Goal: Task Accomplishment & Management: Use online tool/utility

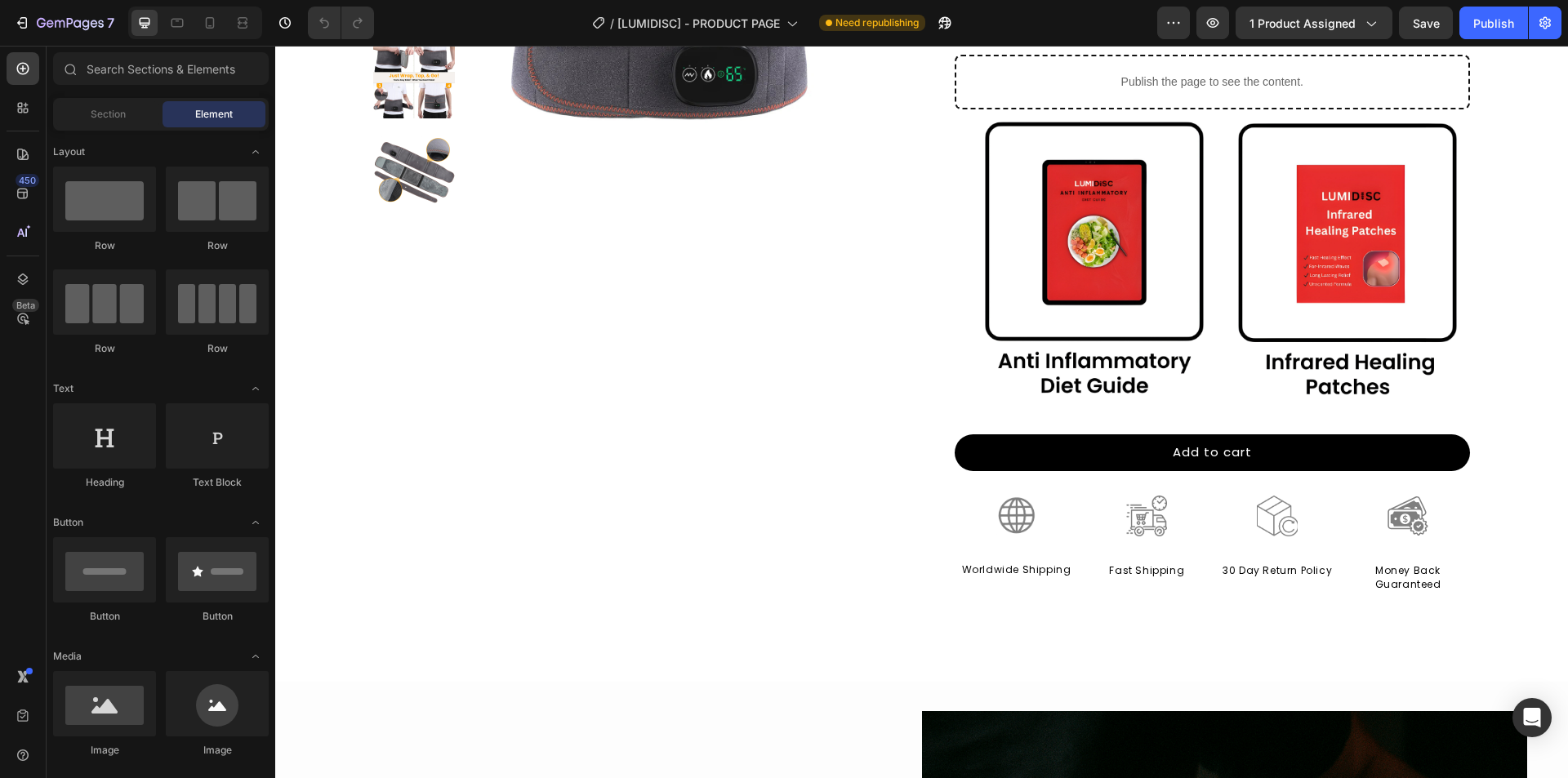
scroll to position [816, 0]
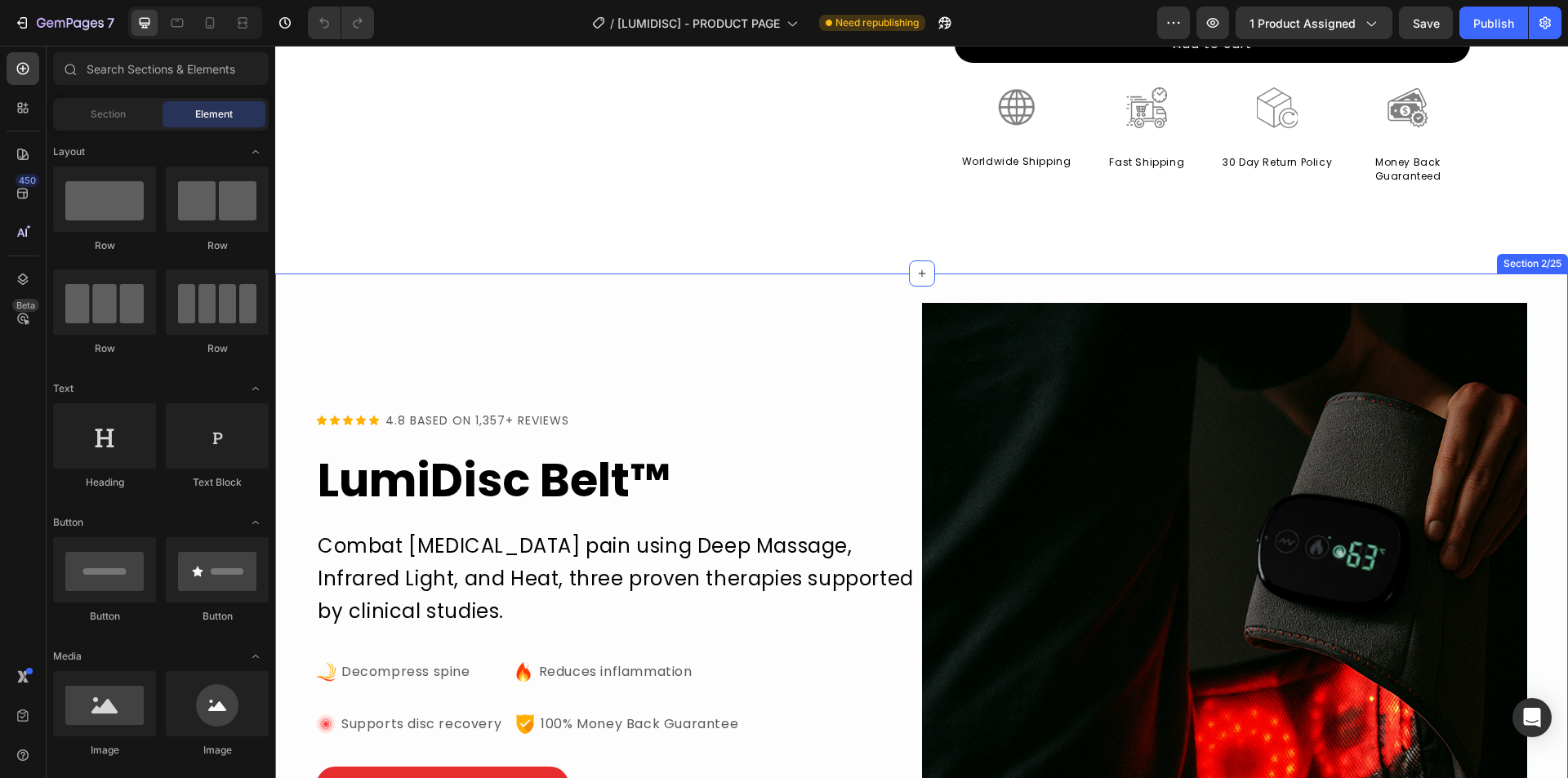
click at [316, 282] on div "Icon Icon Icon Icon Icon Icon List 4.8 BASED ON 1,357+ REVIEWS Text Block Row L…" at bounding box center [922, 605] width 1293 height 664
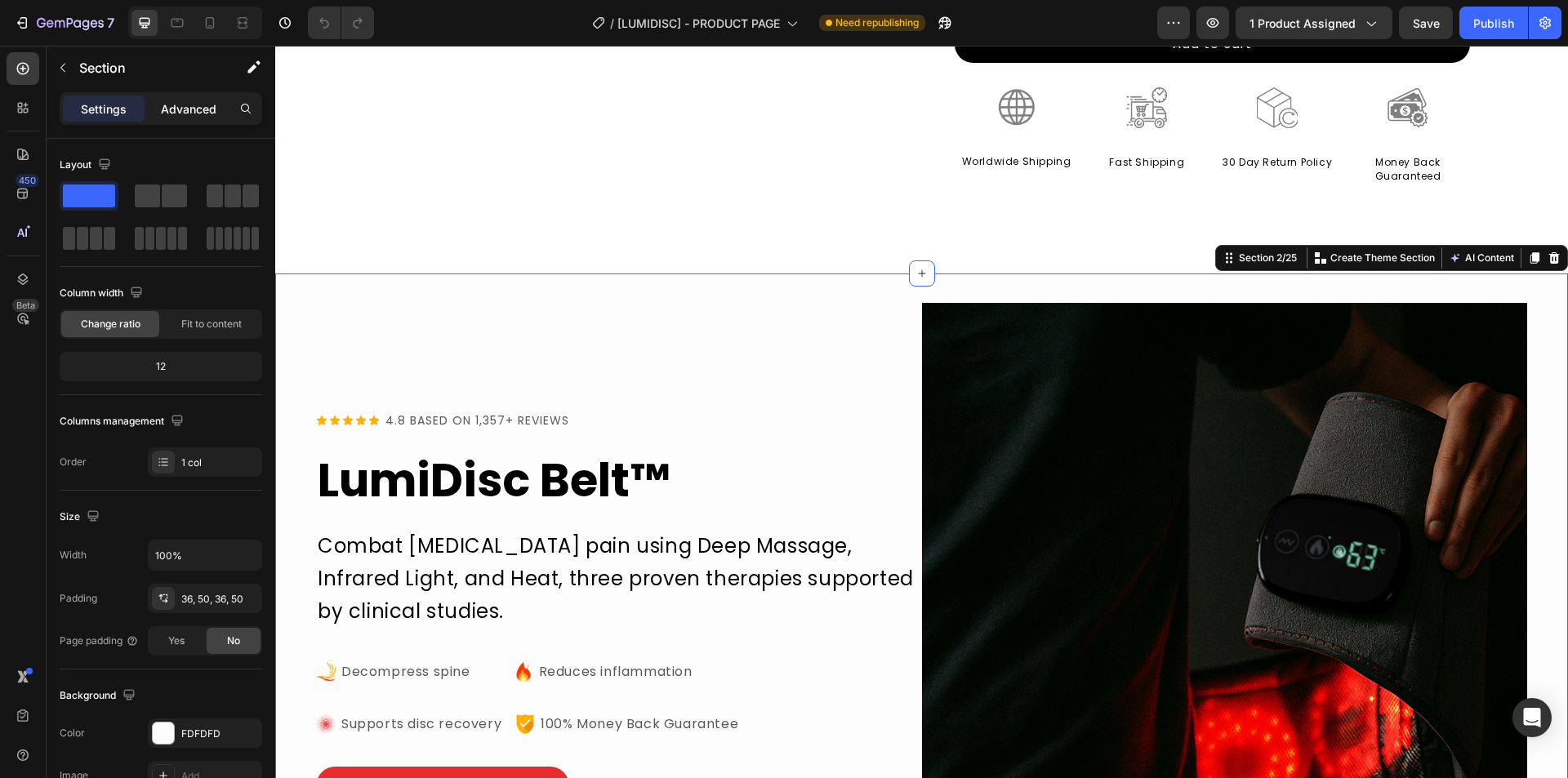
click at [202, 111] on p "Advanced" at bounding box center [188, 109] width 56 height 17
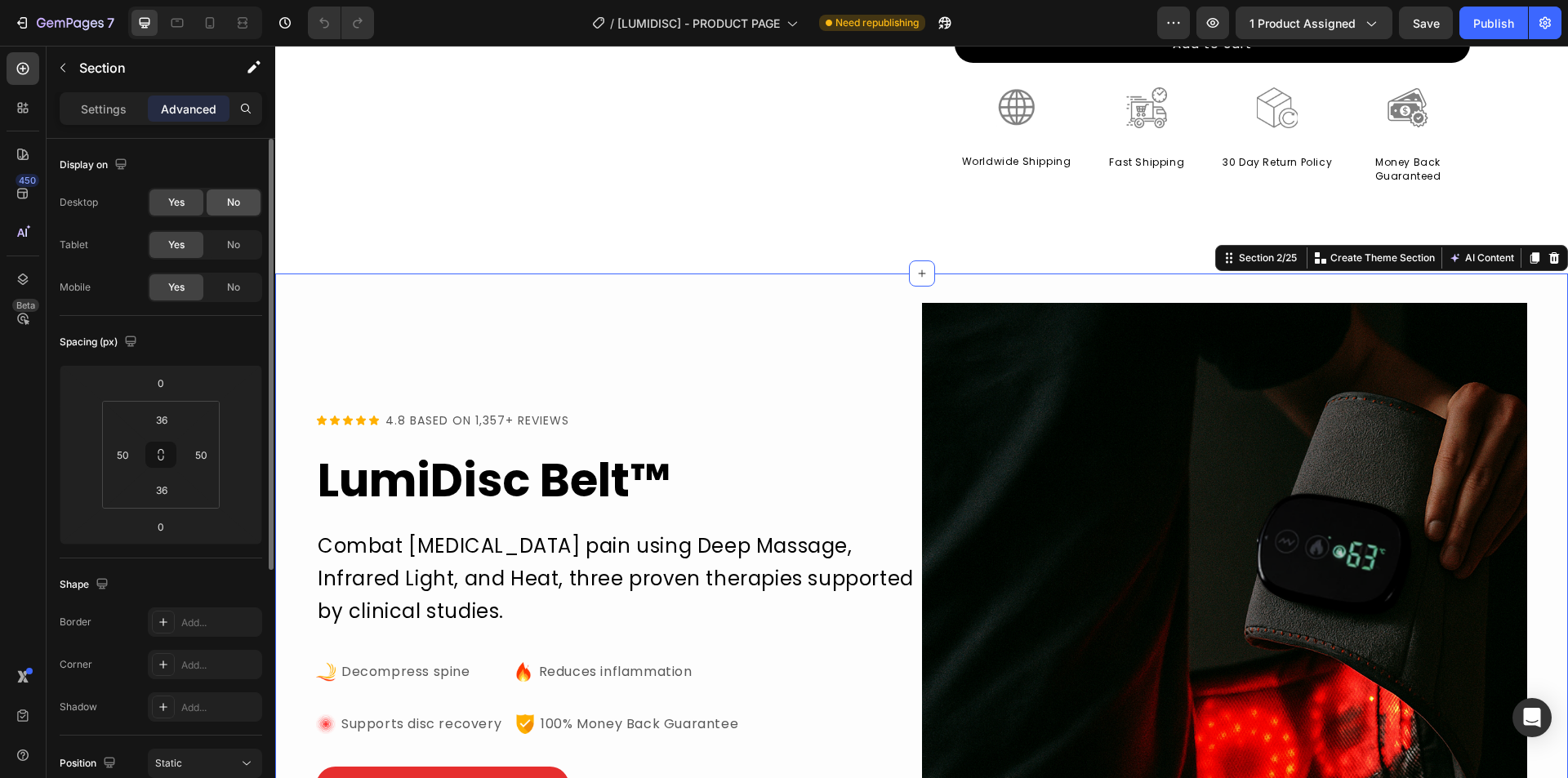
click at [227, 207] on span "No" at bounding box center [233, 202] width 13 height 15
click at [235, 242] on span "No" at bounding box center [233, 245] width 13 height 15
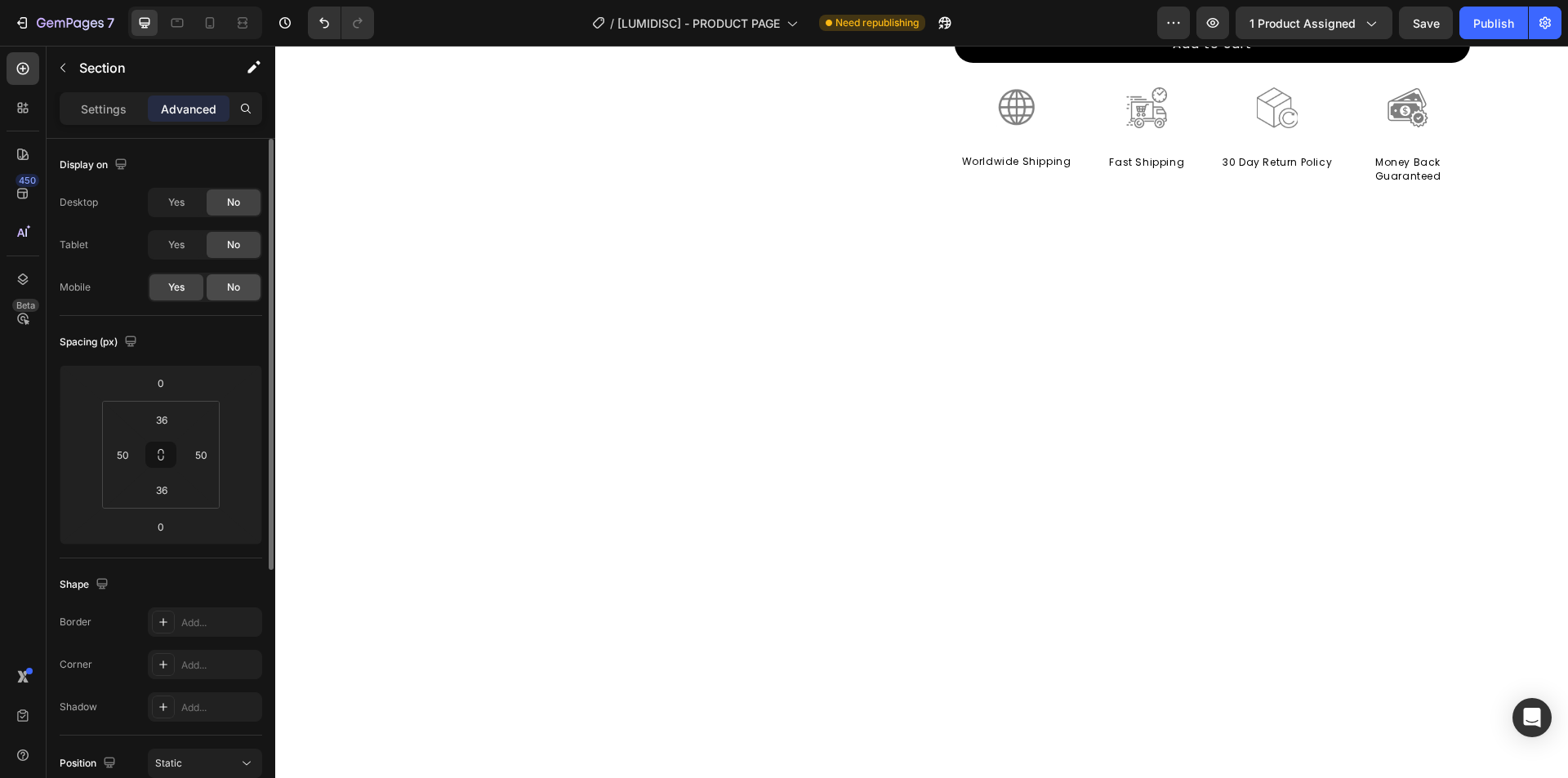
click at [233, 290] on span "No" at bounding box center [233, 287] width 13 height 15
drag, startPoint x: 244, startPoint y: 287, endPoint x: 659, endPoint y: 38, distance: 484.0
click at [244, 287] on div "No" at bounding box center [233, 287] width 54 height 26
click at [181, 245] on span "Yes" at bounding box center [176, 245] width 16 height 15
click at [182, 196] on span "Yes" at bounding box center [176, 202] width 16 height 15
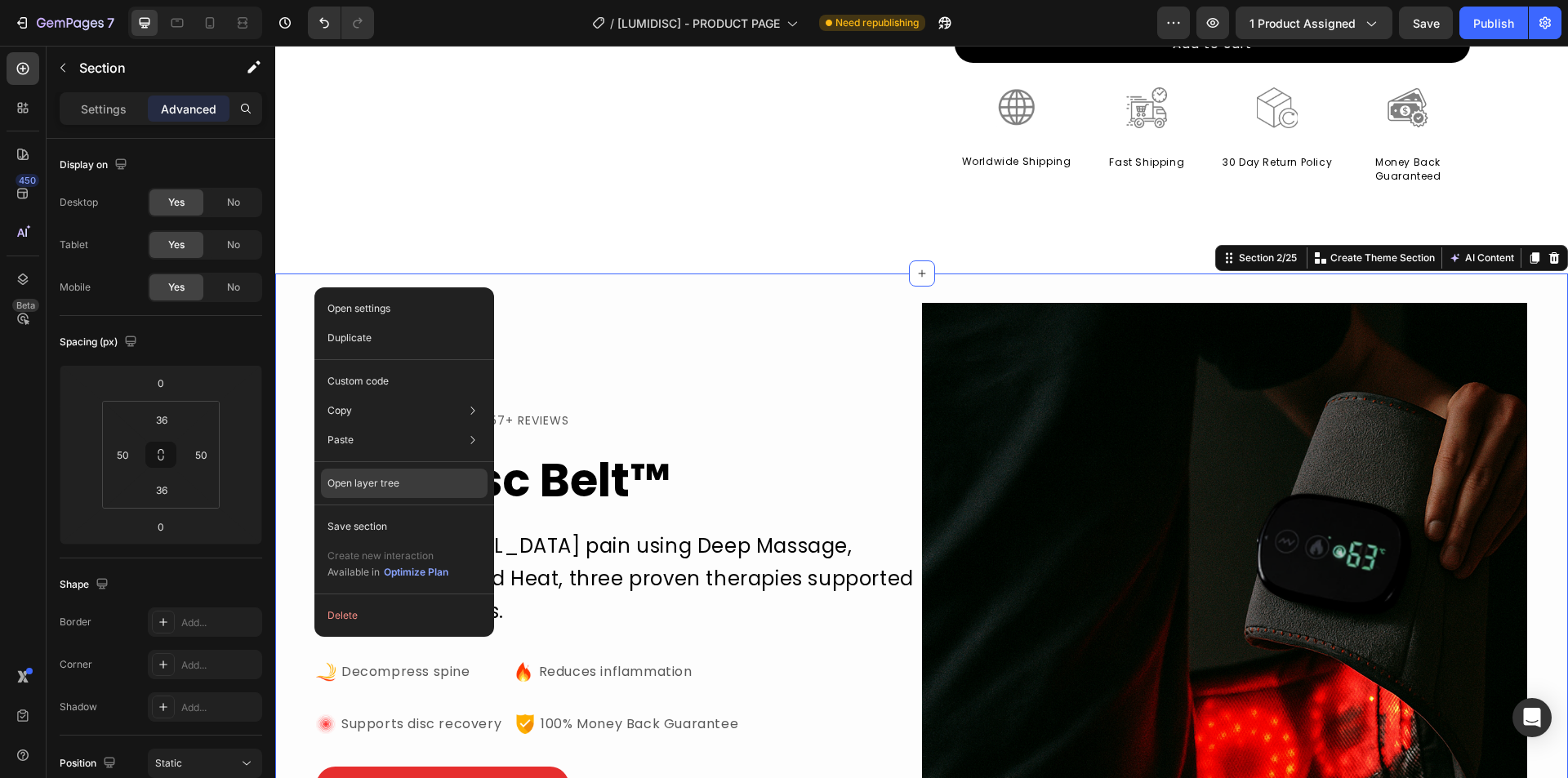
drag, startPoint x: 122, startPoint y: 432, endPoint x: 390, endPoint y: 479, distance: 272.1
click at [390, 479] on p "Open layer tree" at bounding box center [364, 483] width 72 height 15
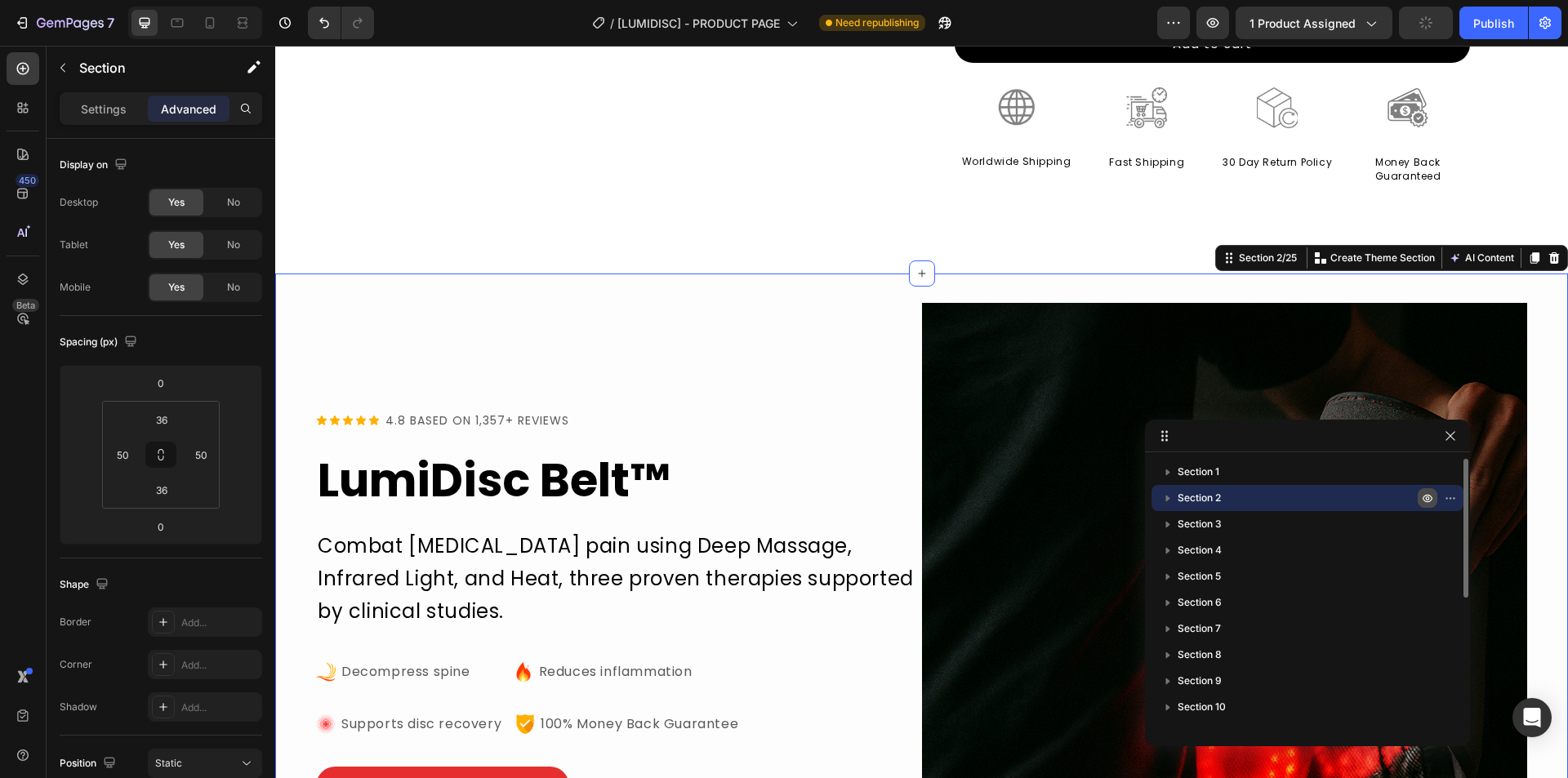
click at [1426, 492] on icon "button" at bounding box center [1428, 498] width 13 height 13
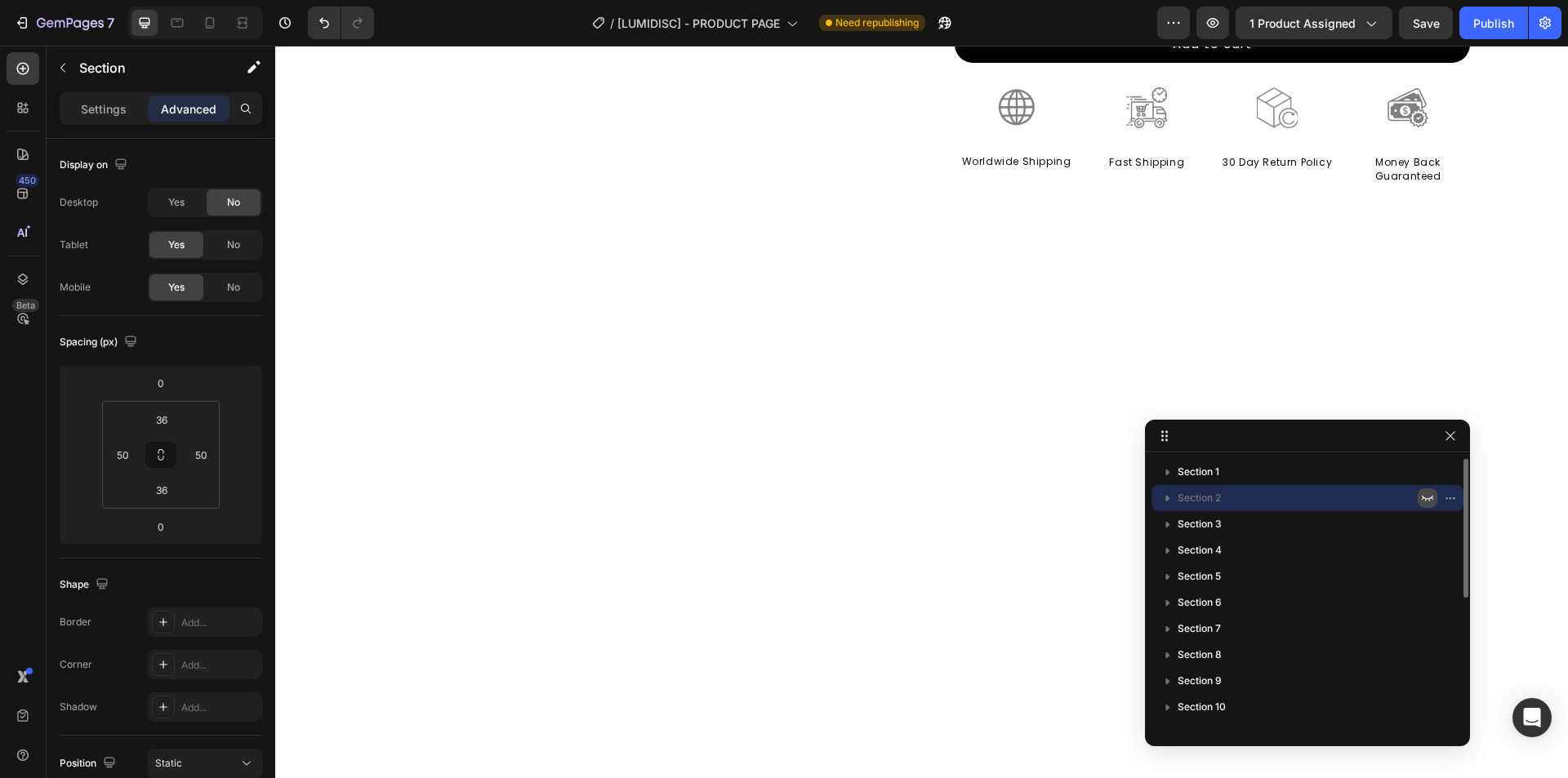
click at [1428, 492] on icon "button" at bounding box center [1428, 498] width 13 height 13
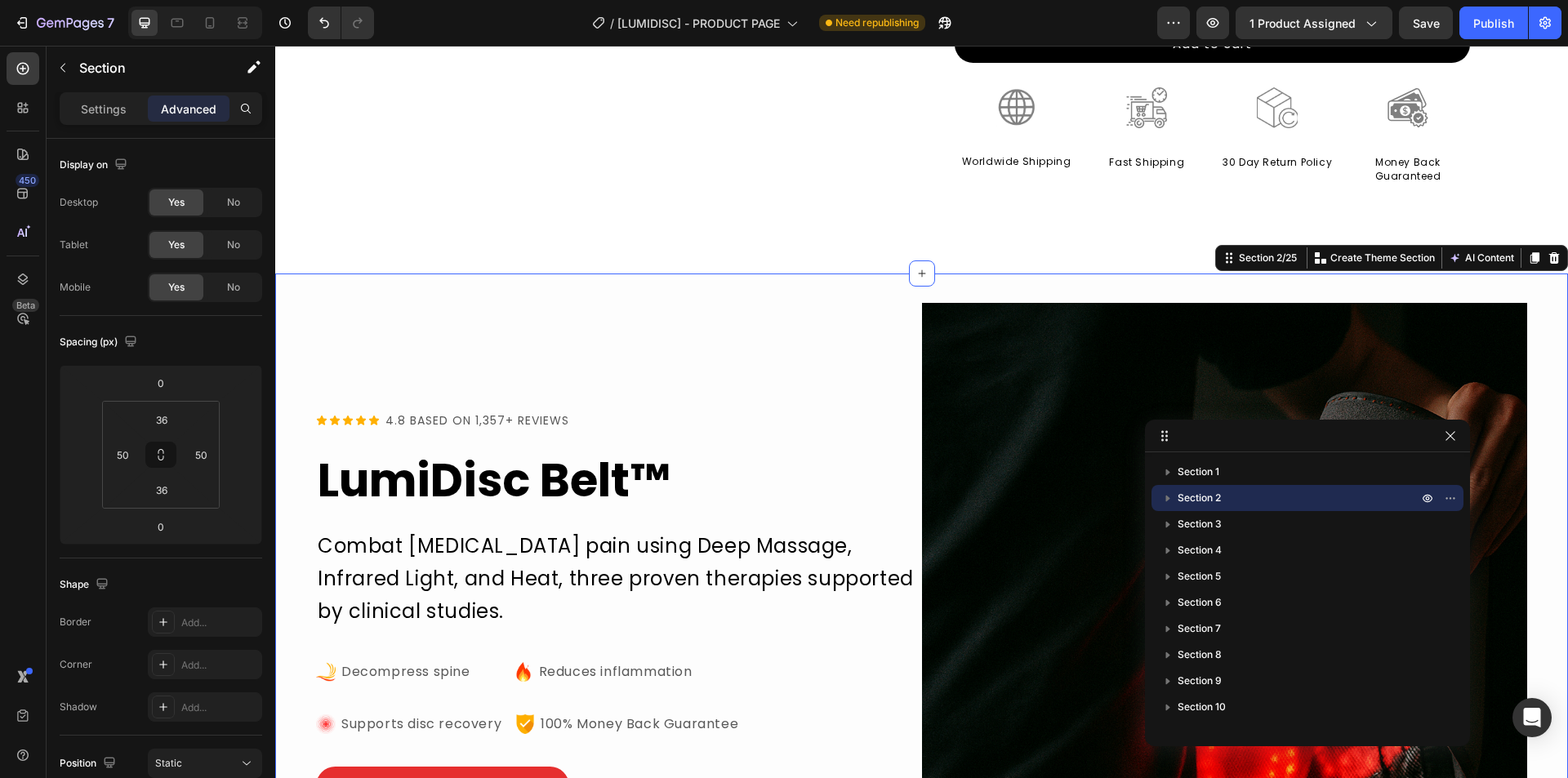
click at [302, 280] on div "Icon Icon Icon Icon Icon Icon List 4.8 BASED ON 1,357+ REVIEWS Text Block Row L…" at bounding box center [922, 605] width 1293 height 664
click at [309, 295] on div "Icon Icon Icon Icon Icon Icon List 4.8 BASED ON 1,357+ REVIEWS Text Block Row L…" at bounding box center [922, 605] width 1293 height 664
click at [324, 317] on div "Icon Icon Icon Icon Icon Icon List 4.8 BASED ON 1,357+ REVIEWS Text Block Row L…" at bounding box center [619, 606] width 606 height 606
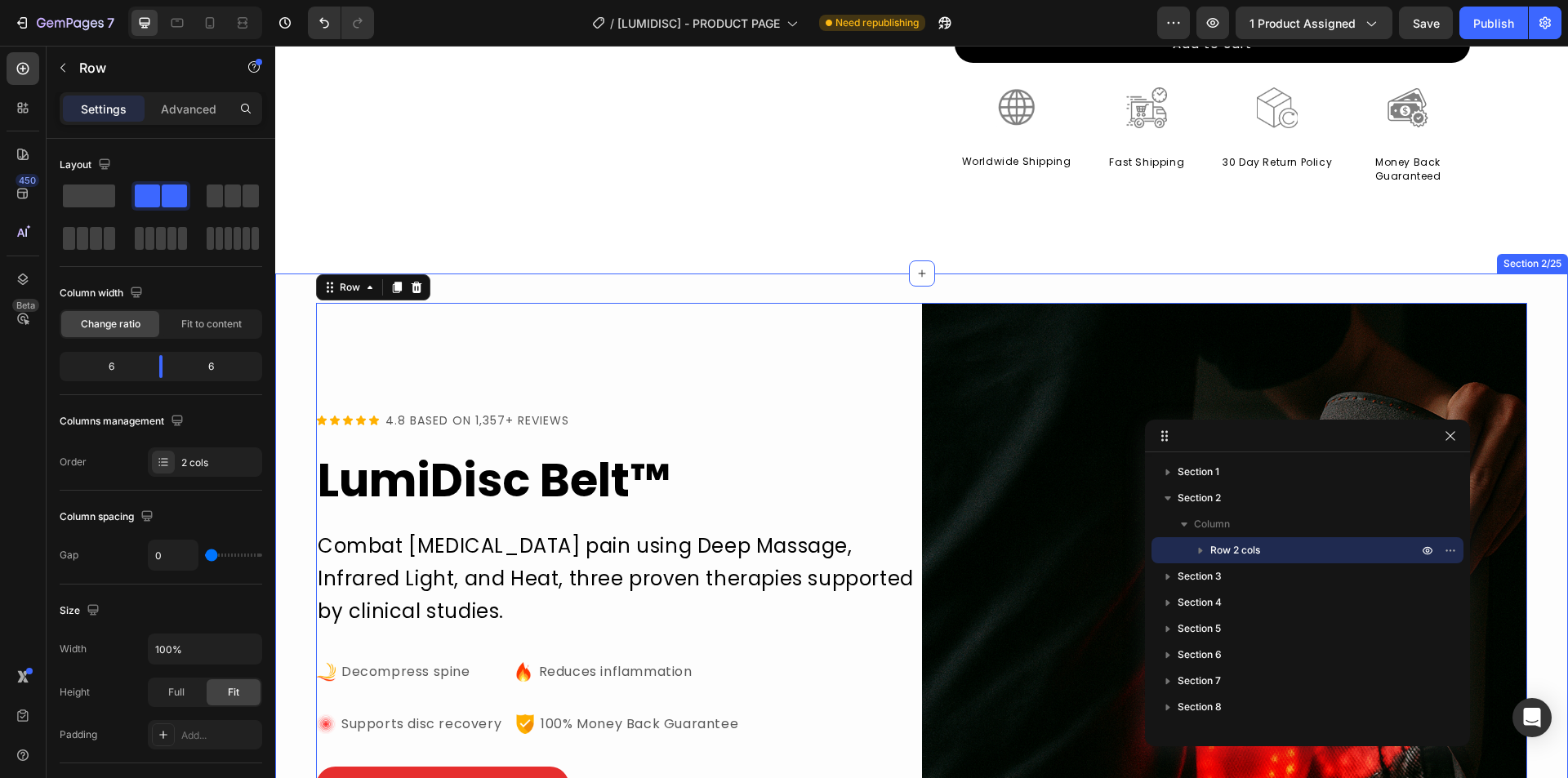
click at [302, 297] on div "Icon Icon Icon Icon Icon Icon List 4.8 BASED ON 1,357+ REVIEWS Text Block Row L…" at bounding box center [922, 605] width 1293 height 664
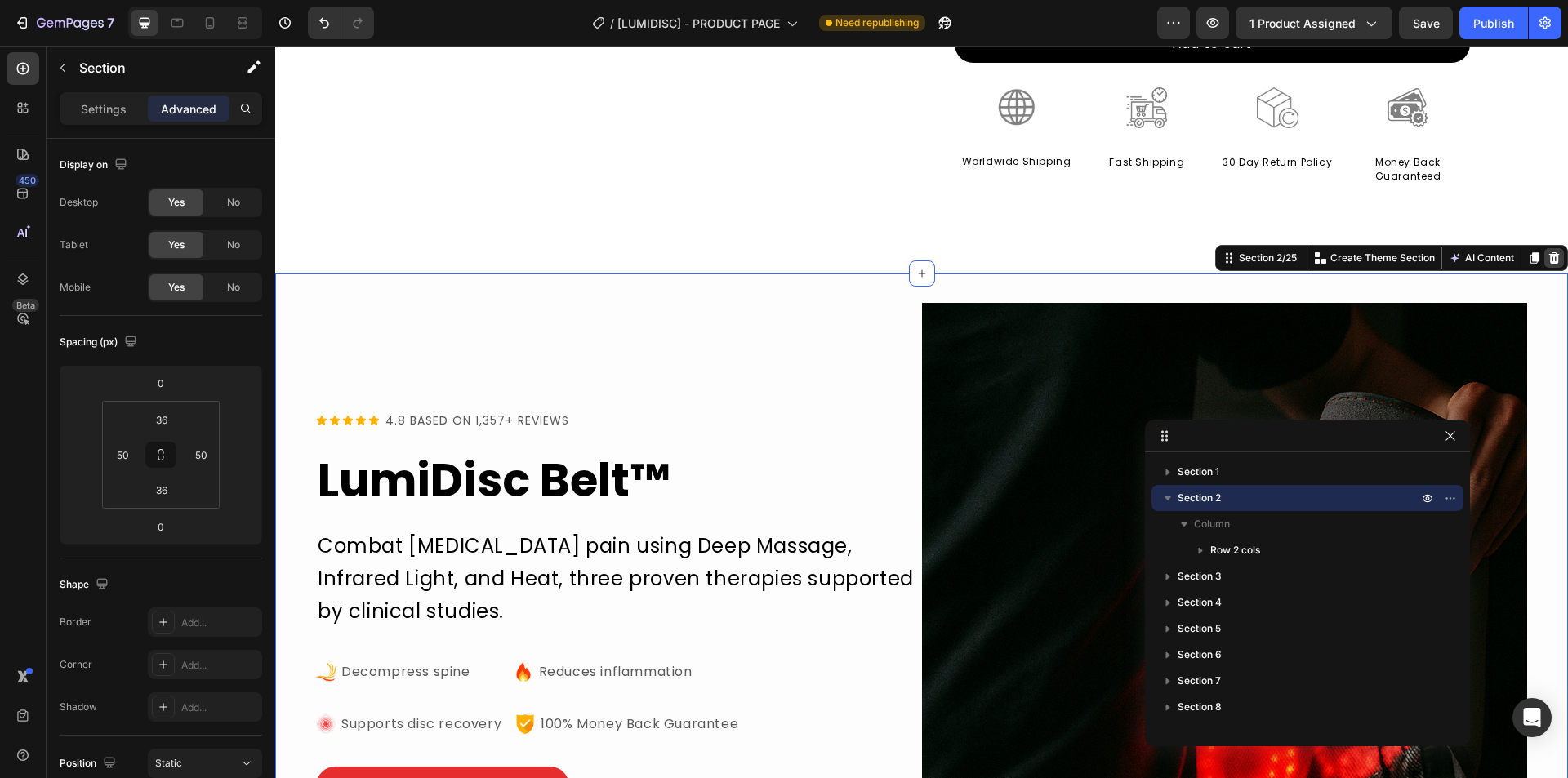
click at [1549, 258] on icon at bounding box center [1554, 258] width 11 height 11
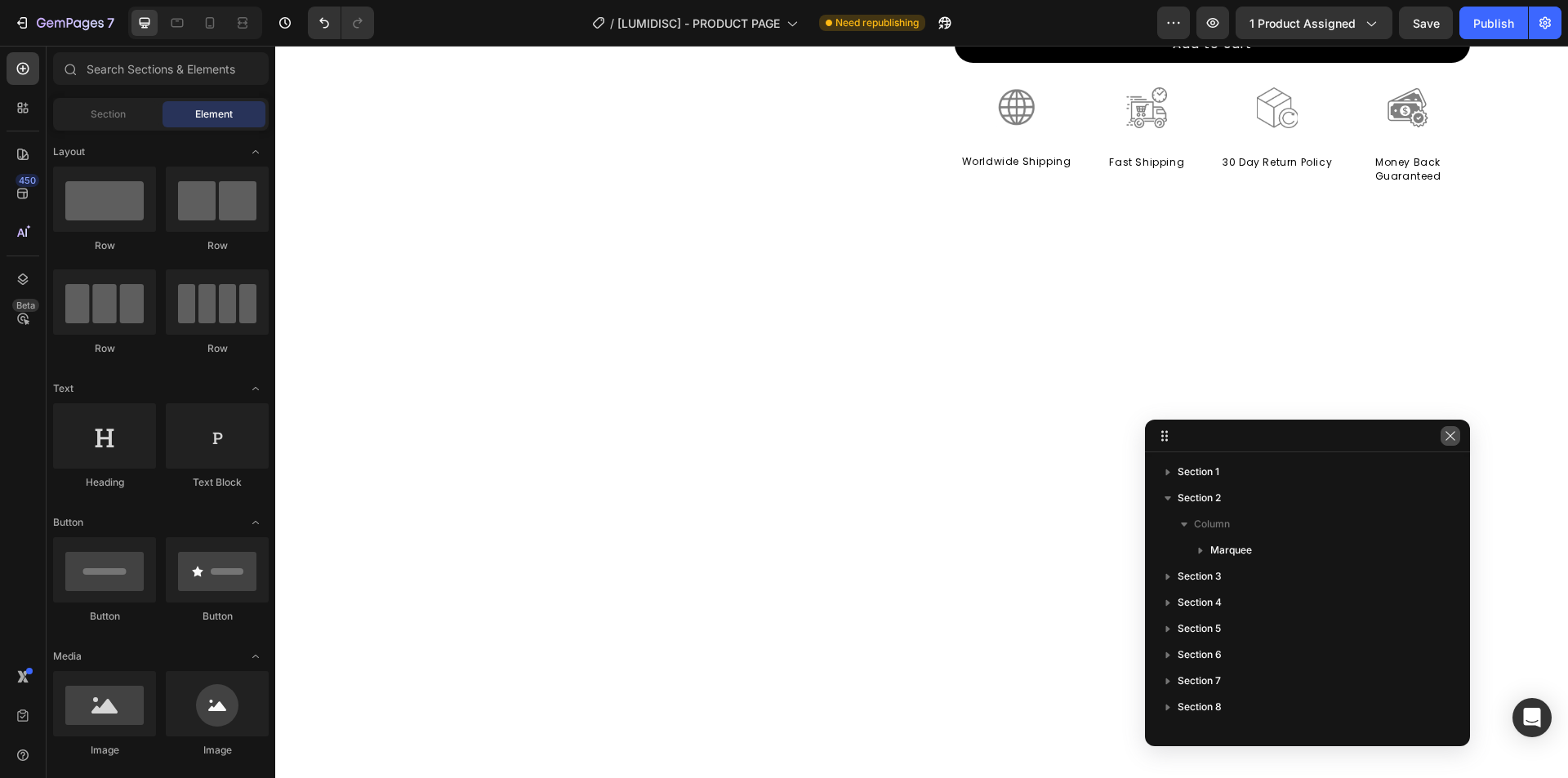
click at [1448, 434] on icon "button" at bounding box center [1451, 436] width 13 height 13
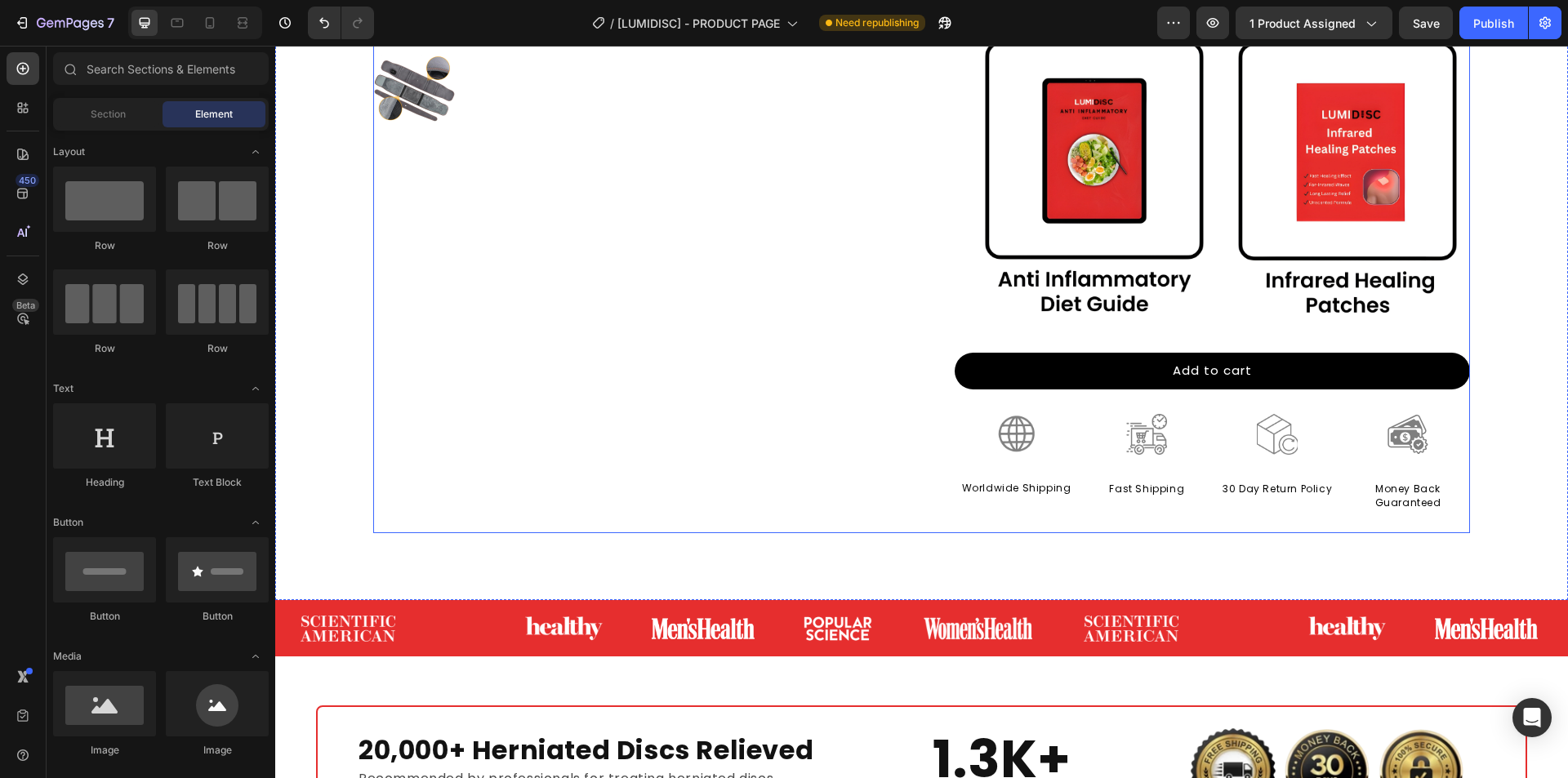
scroll to position [572, 0]
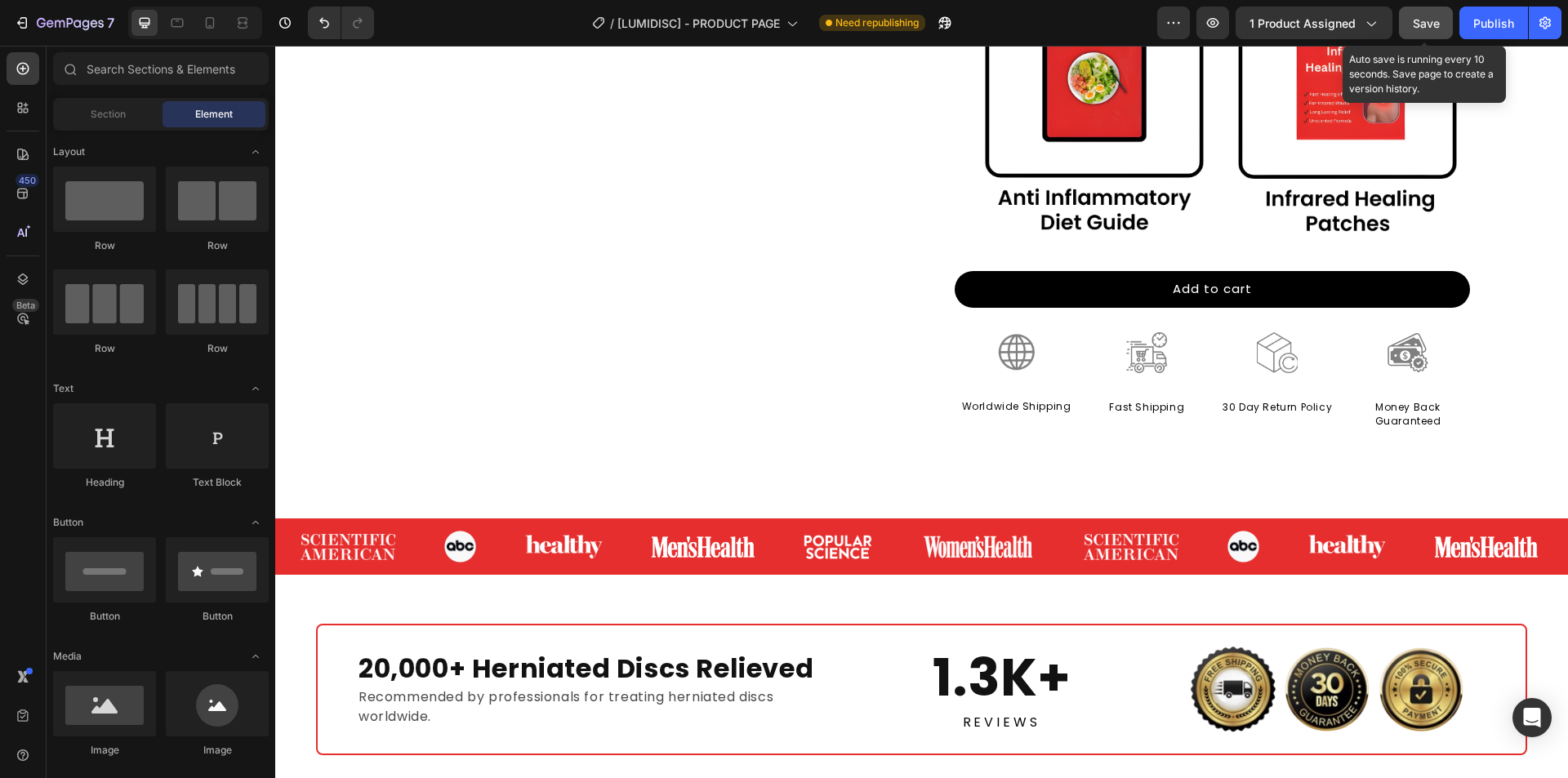
click at [1412, 28] on button "Save" at bounding box center [1426, 23] width 54 height 33
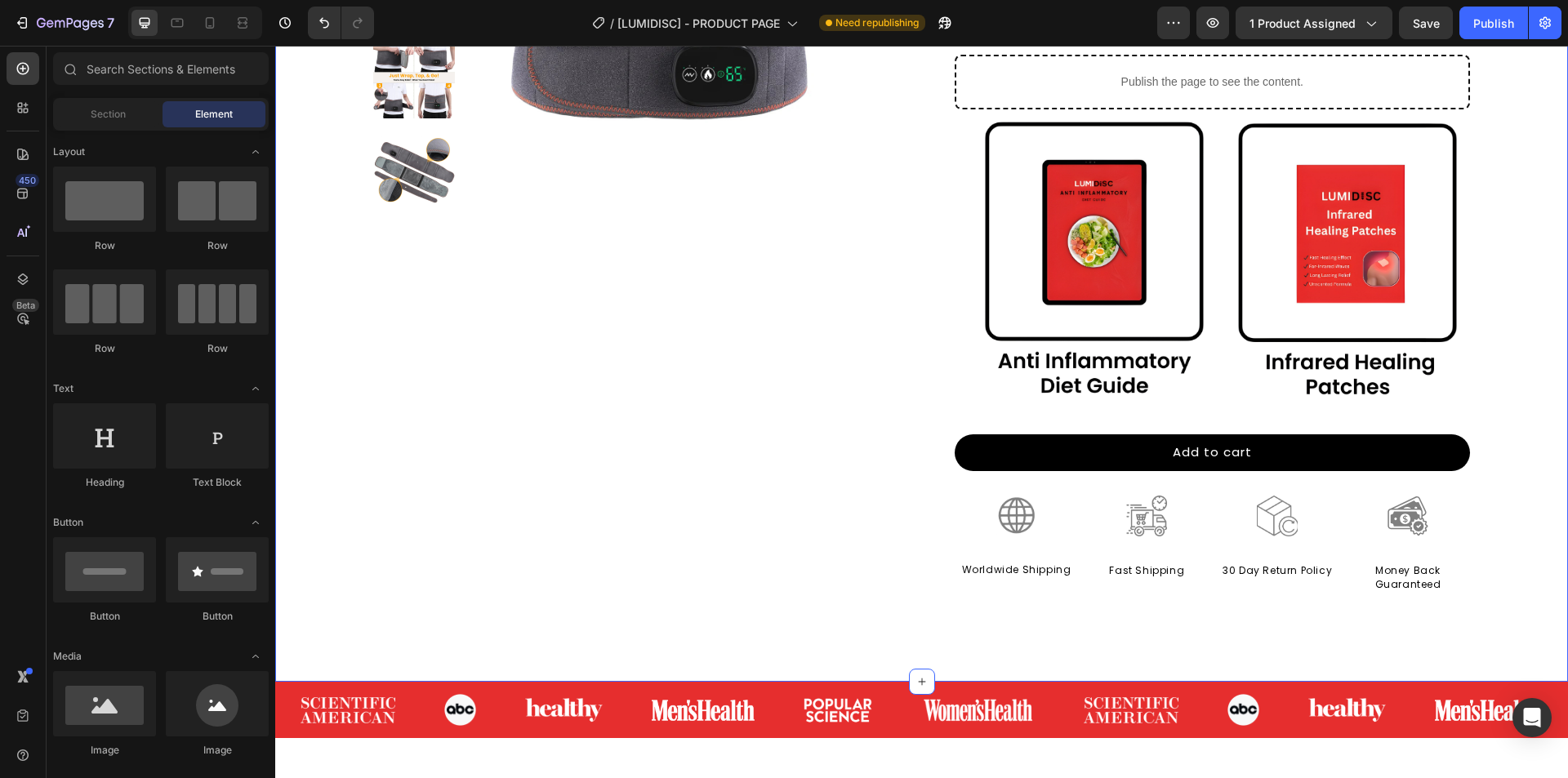
scroll to position [654, 0]
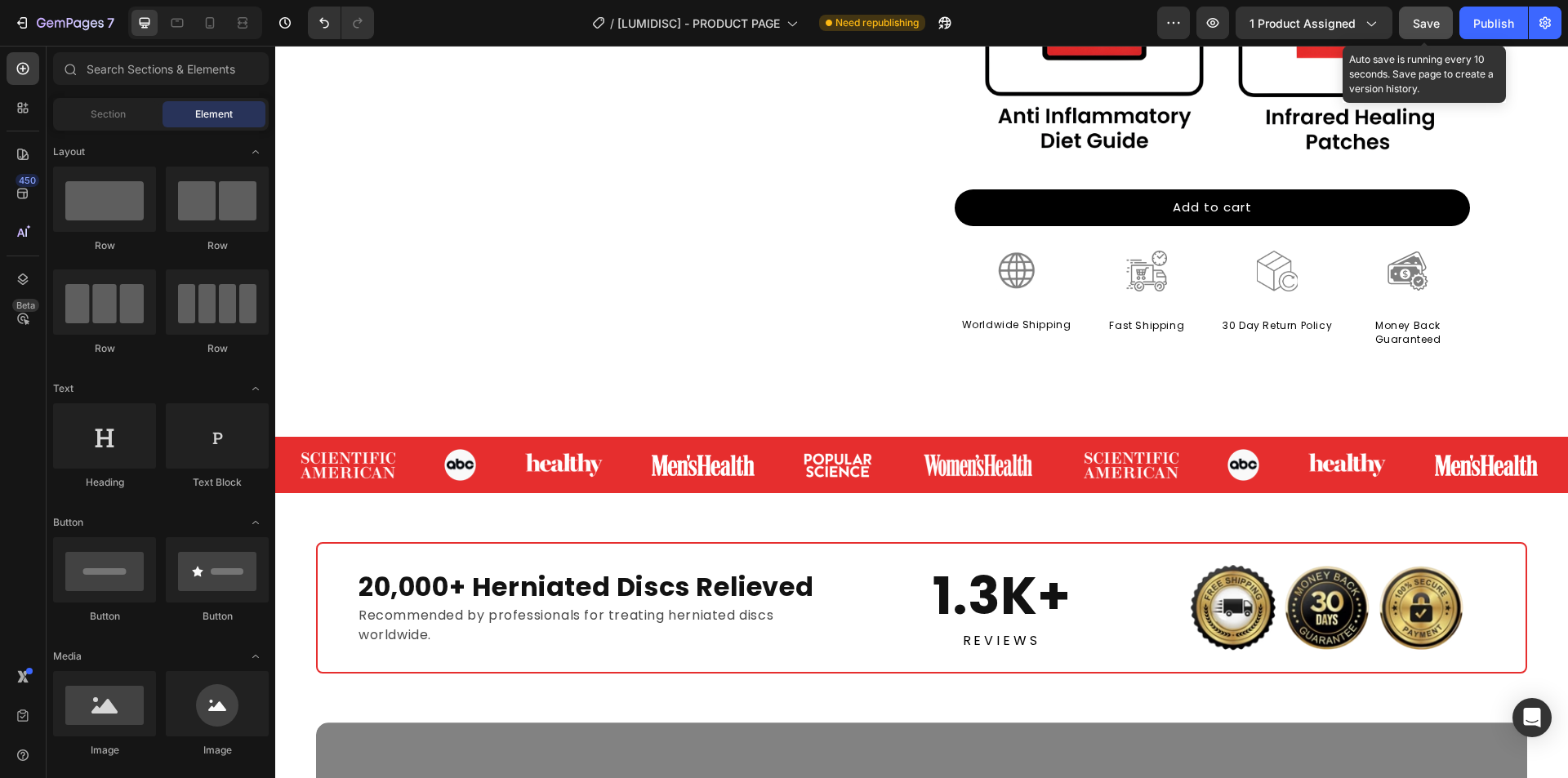
click at [1421, 22] on span "Save" at bounding box center [1426, 23] width 27 height 14
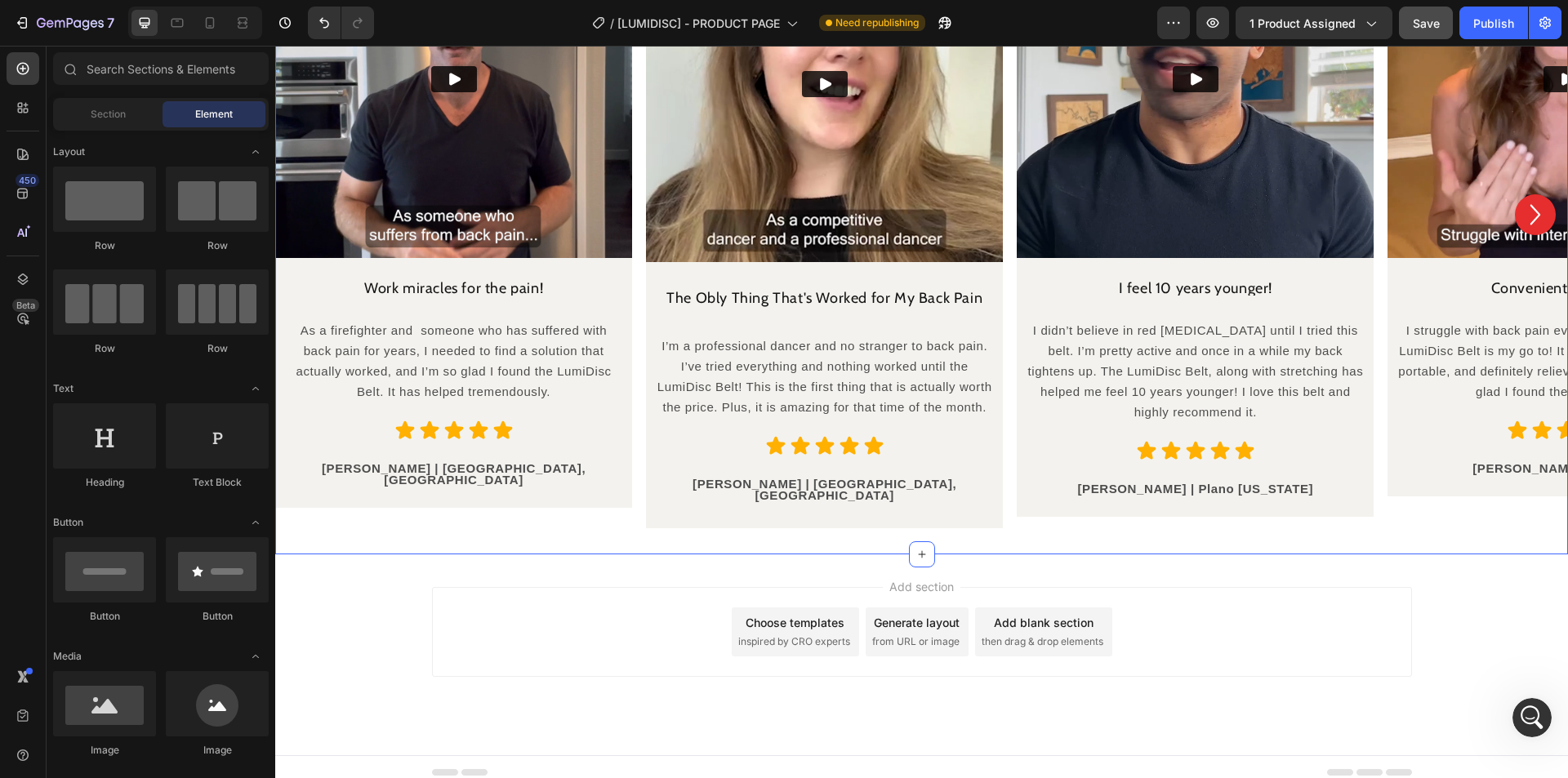
scroll to position [9165, 0]
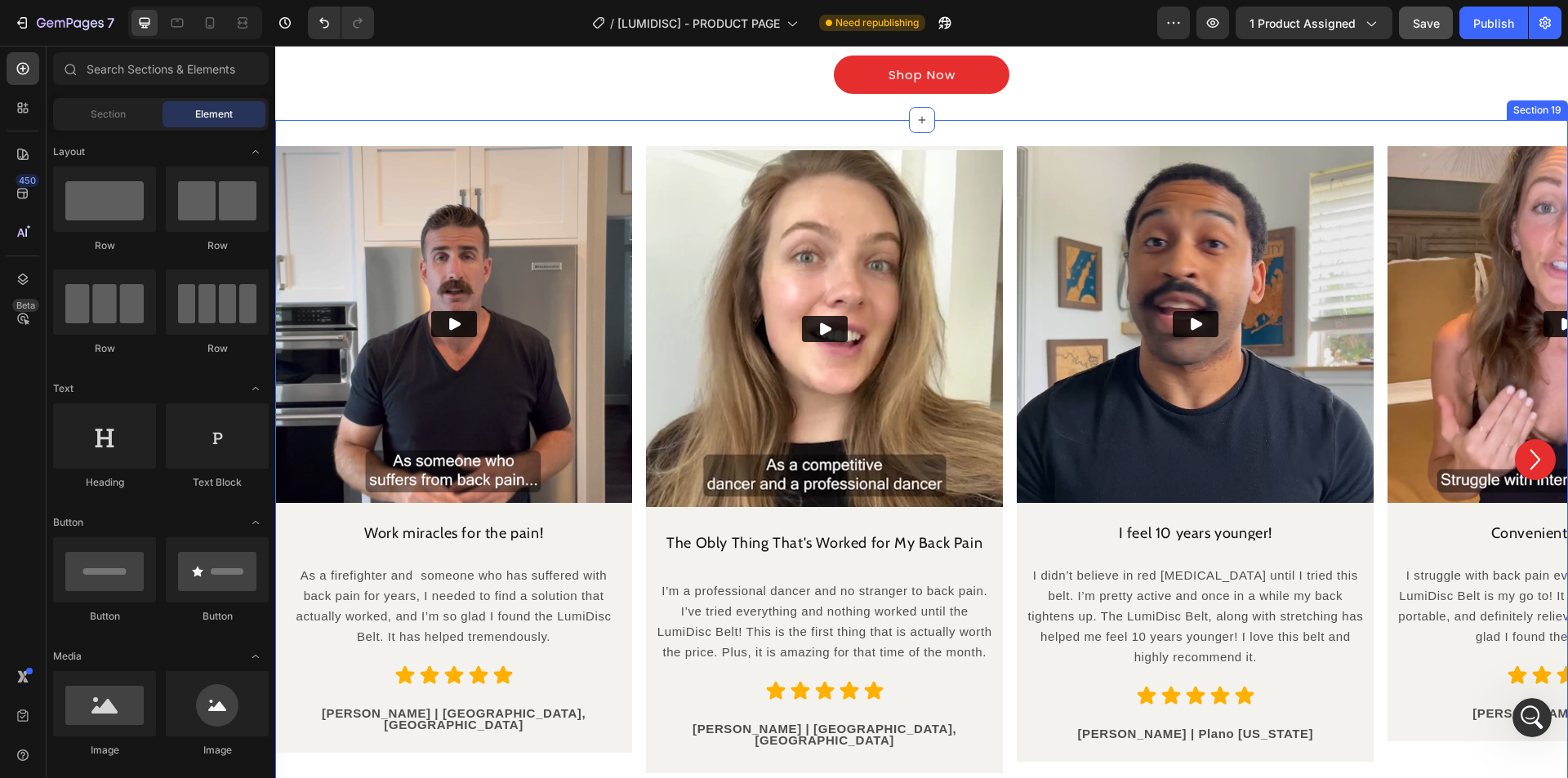
click at [652, 129] on div "Video Work miracles for the pain! Heading As a firefighter and someone who has …" at bounding box center [922, 459] width 1293 height 679
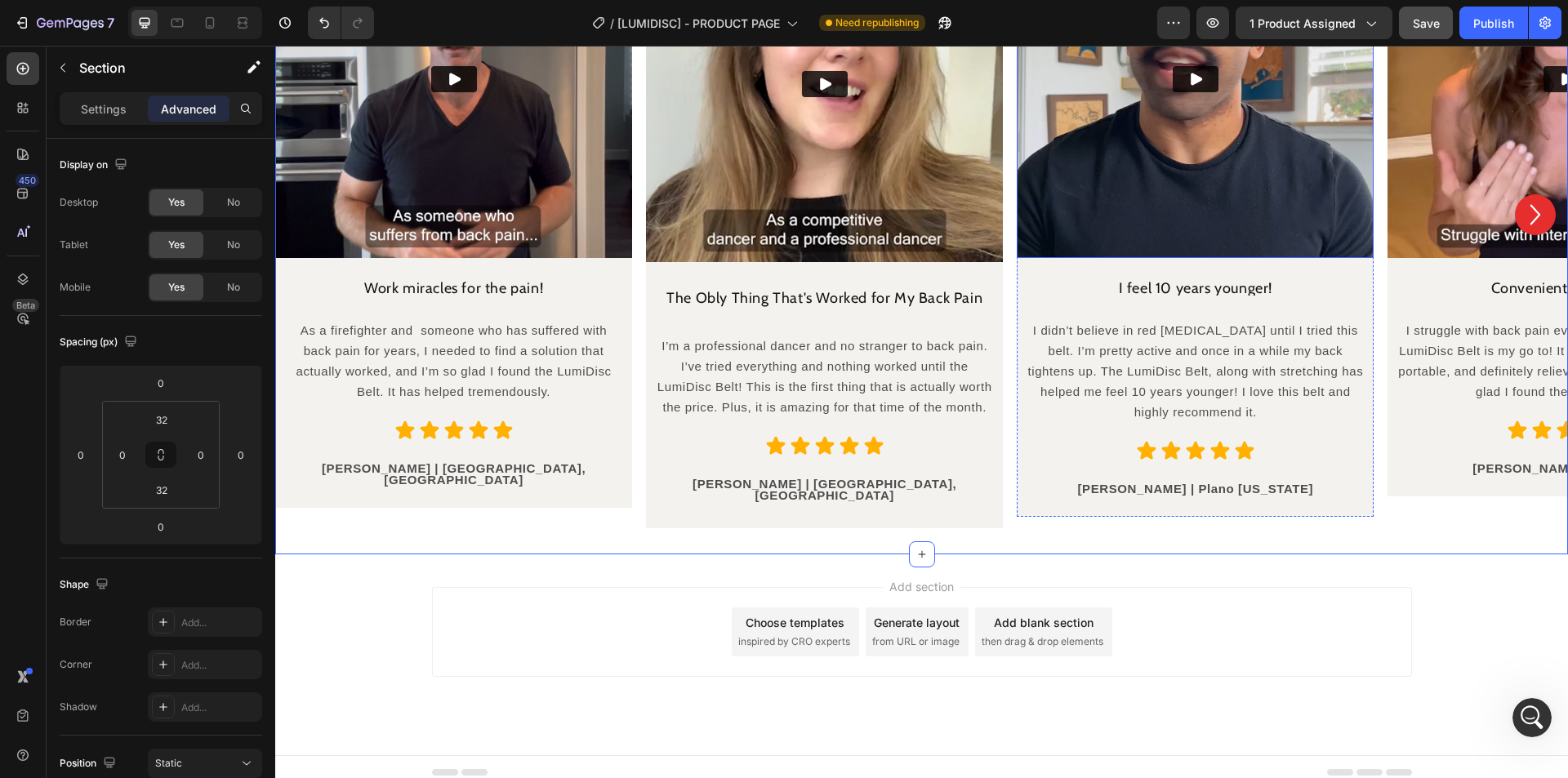
scroll to position [9084, 0]
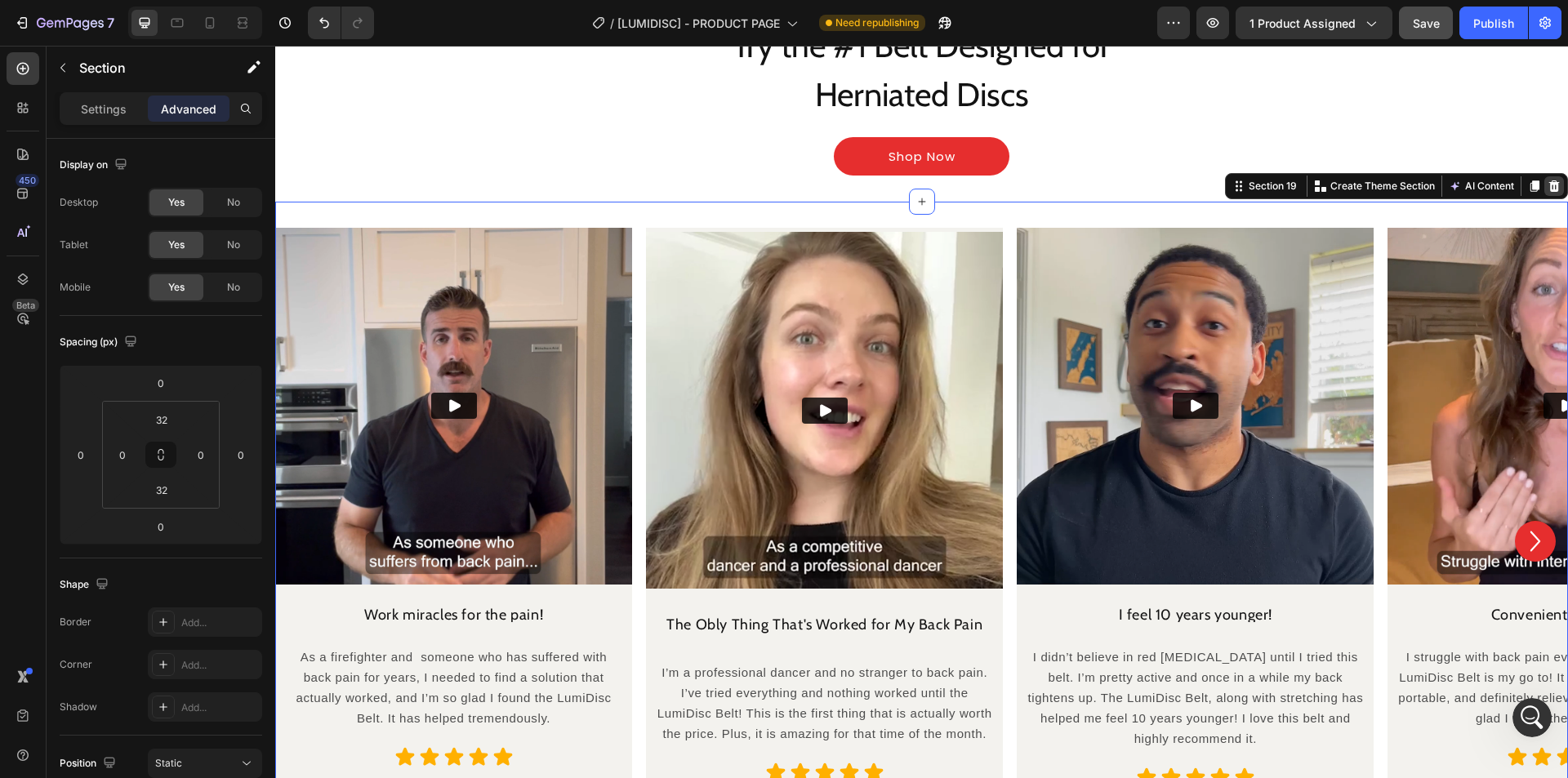
click at [1549, 187] on icon at bounding box center [1554, 186] width 11 height 11
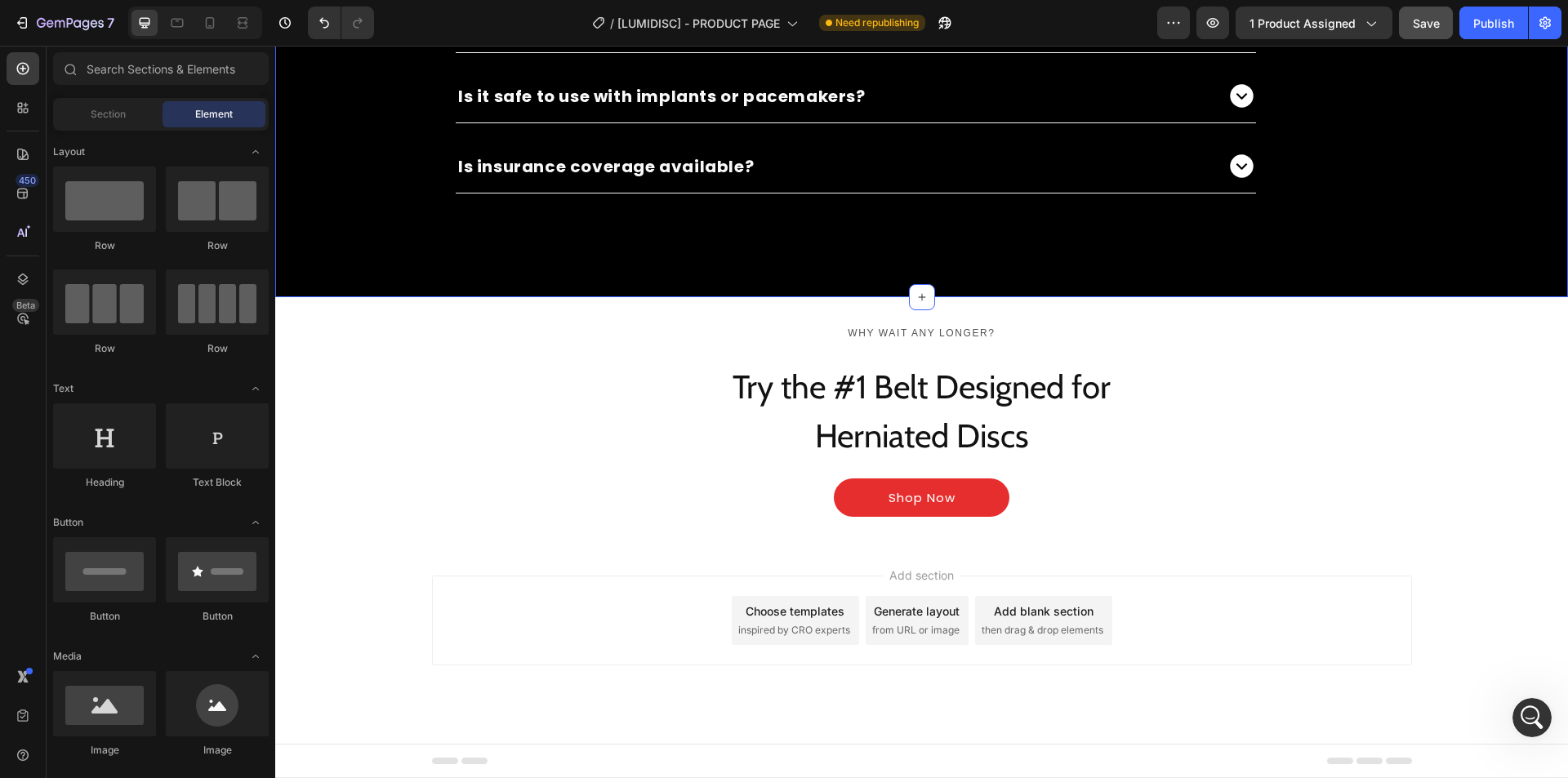
scroll to position [8742, 0]
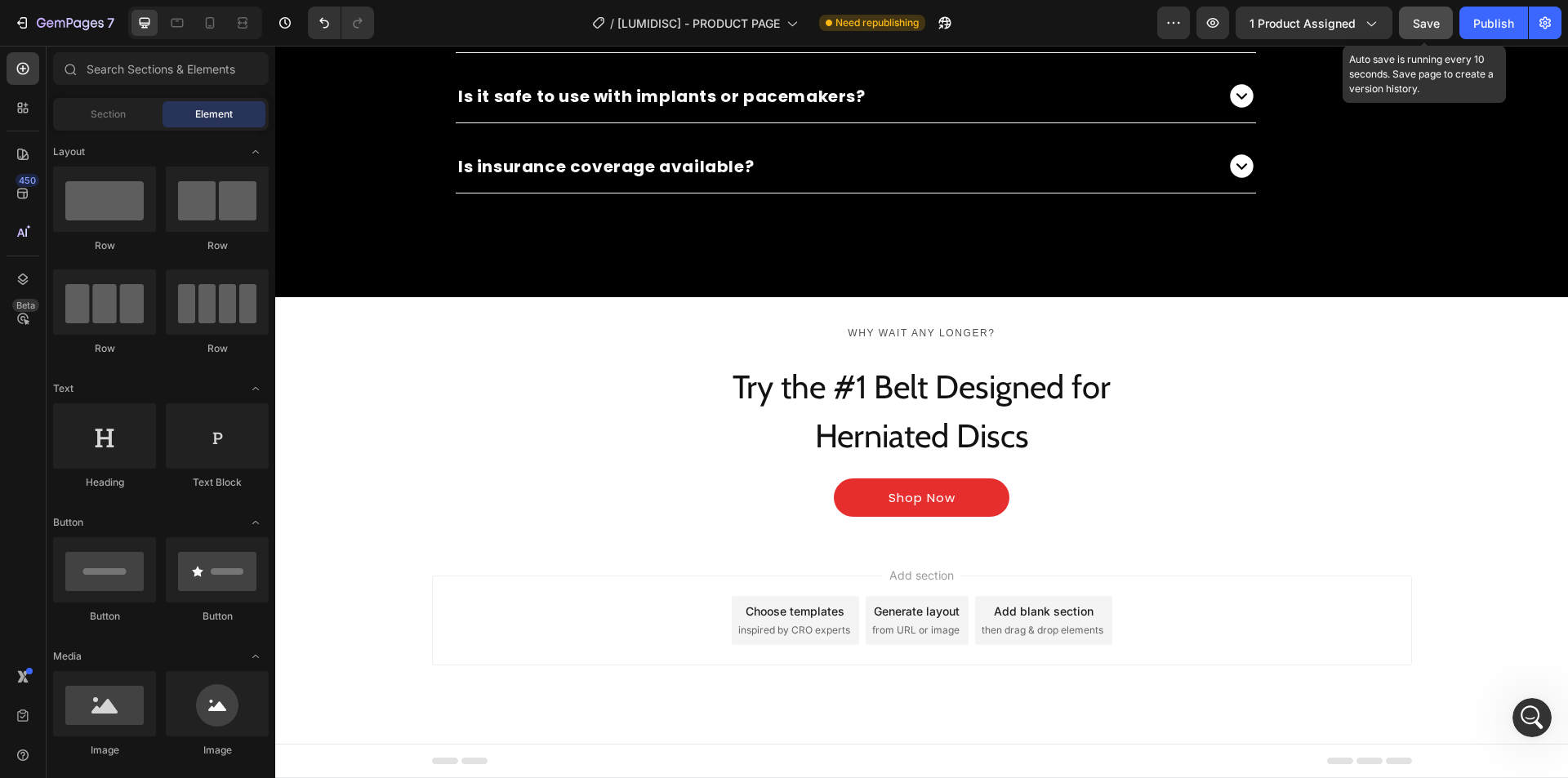
click at [1422, 25] on span "Save" at bounding box center [1426, 23] width 27 height 14
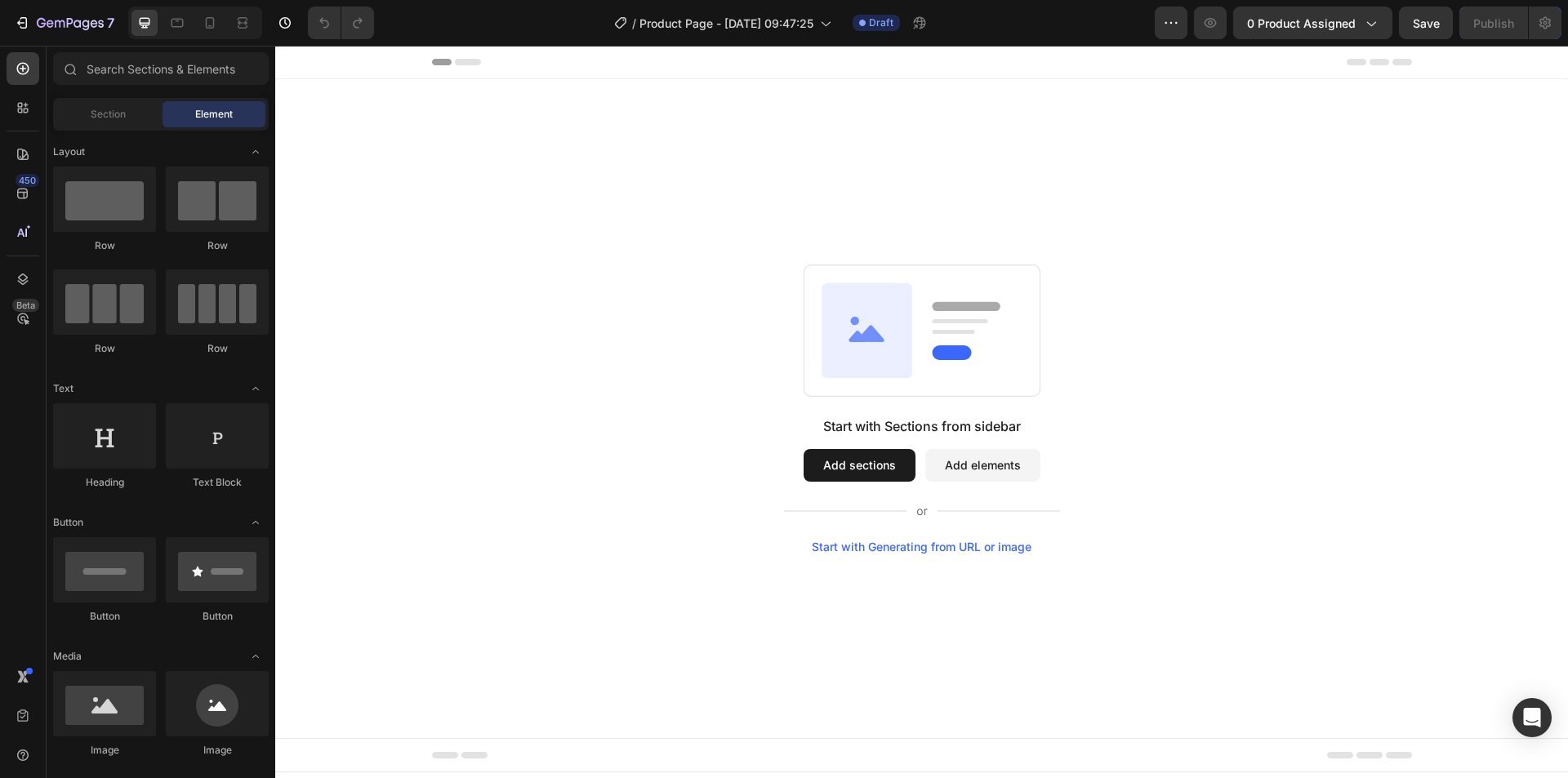
click at [521, 292] on div "Start with Sections from sidebar Add sections Add elements Start with Generatin…" at bounding box center [922, 409] width 1176 height 289
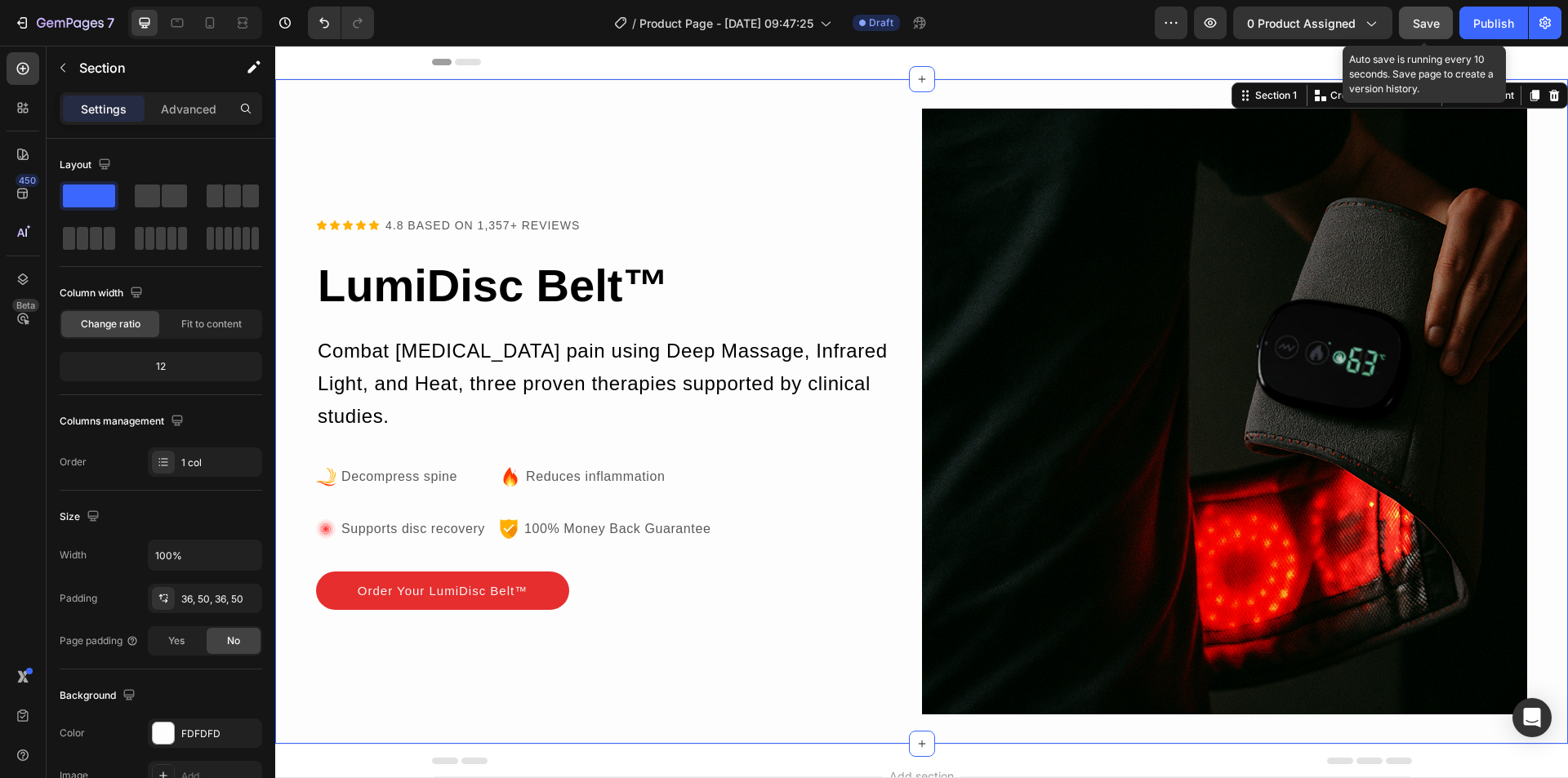
click at [1405, 27] on button "Save" at bounding box center [1426, 23] width 54 height 33
click at [490, 281] on h2 "LumiDisc Belt ™" at bounding box center [619, 286] width 606 height 62
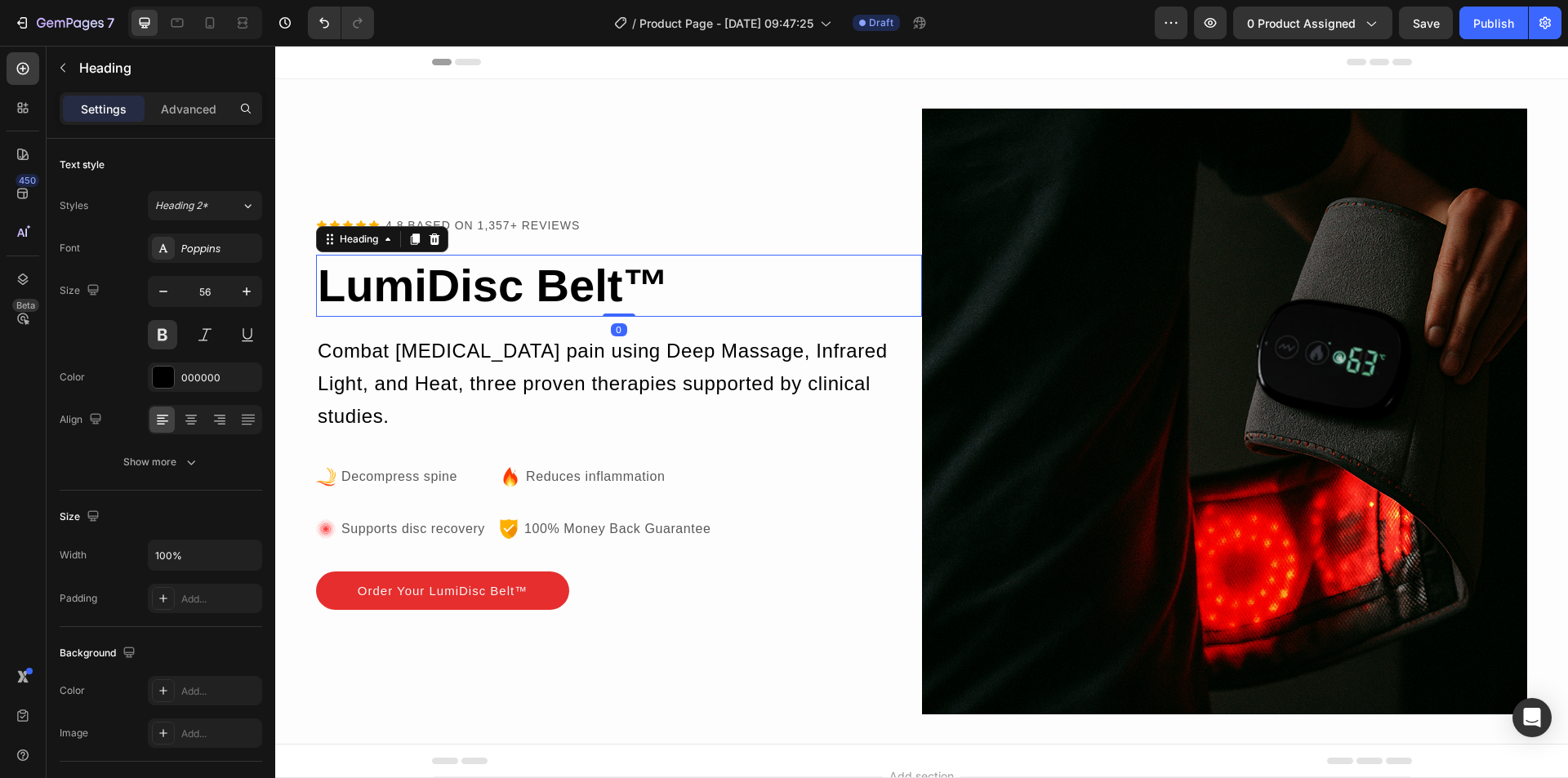
click at [676, 287] on h2 "LumiDisc Belt ™" at bounding box center [619, 286] width 606 height 62
click at [676, 287] on p "LumiDisc Belt ™" at bounding box center [619, 286] width 603 height 59
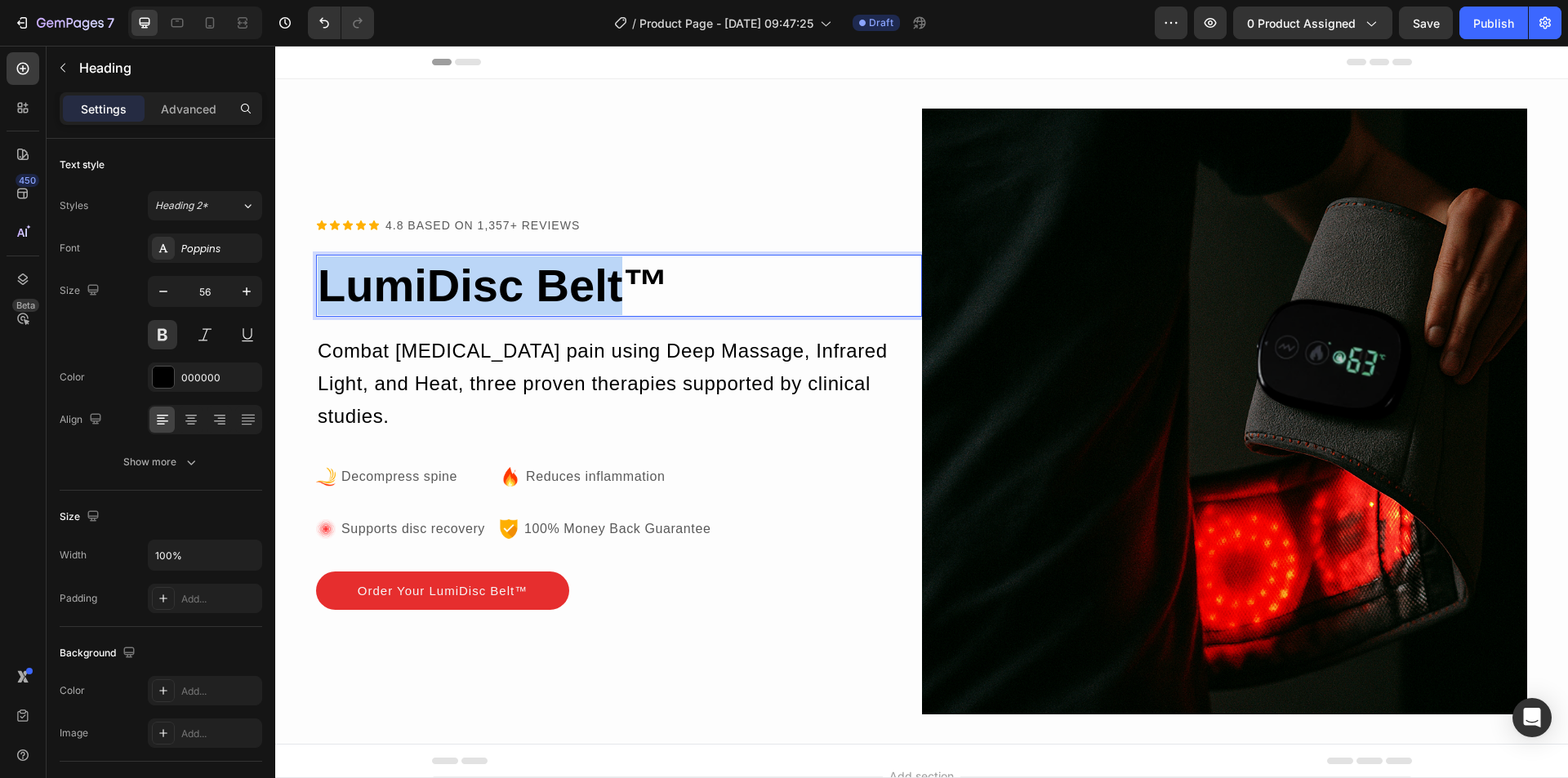
drag, startPoint x: 636, startPoint y: 287, endPoint x: 542, endPoint y: 320, distance: 99.6
click at [275, 274] on html "Header Icon Icon Icon Icon Icon Icon List 4.8 BASED ON 1,357+ REVIEWS Text Bloc…" at bounding box center [922, 495] width 1293 height 899
copy p "LumiDisc Belt"
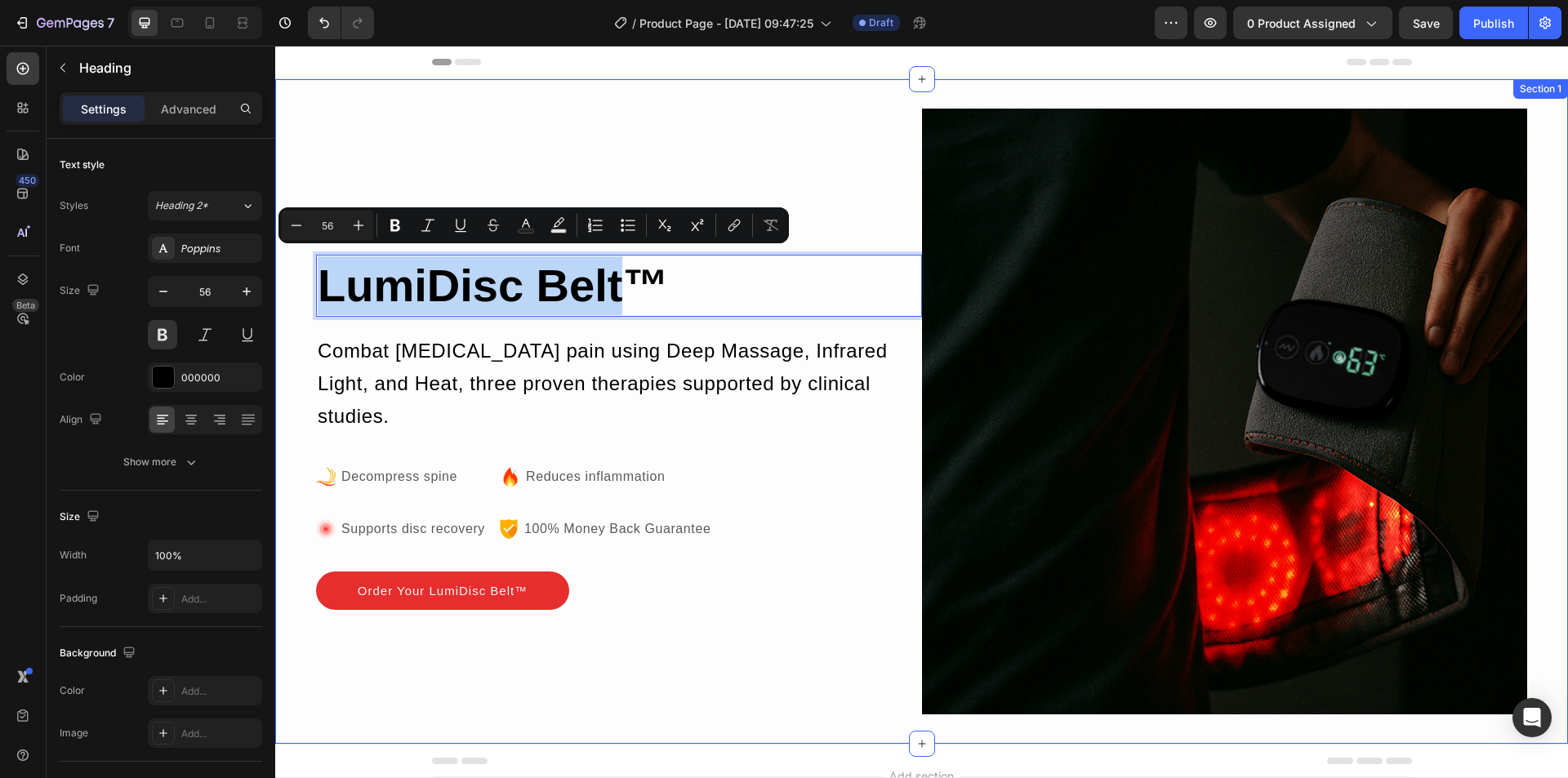
click at [312, 101] on div "Icon Icon Icon Icon Icon Icon List 4.8 BASED ON 1,357+ REVIEWS Text Block Row L…" at bounding box center [922, 411] width 1293 height 664
